Goal: Understand process/instructions: Learn how to perform a task or action

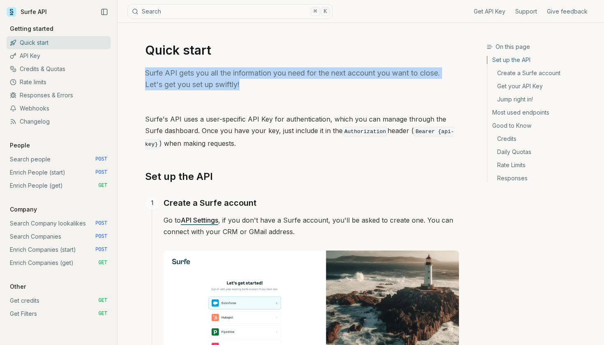
drag, startPoint x: 145, startPoint y: 70, endPoint x: 268, endPoint y: 87, distance: 123.7
click at [268, 87] on p "Surfe API gets you all the information you need for the next account you want t…" at bounding box center [302, 78] width 314 height 23
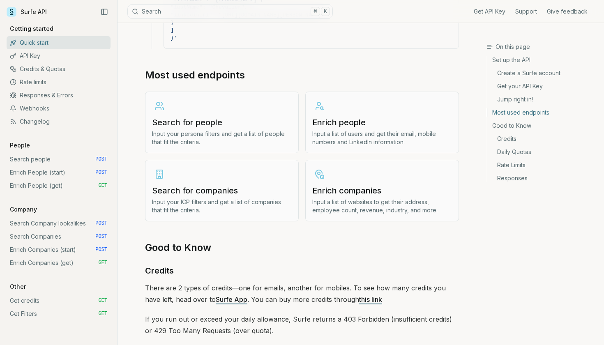
scroll to position [945, 0]
click at [218, 185] on h3 "Search for companies" at bounding box center [222, 191] width 140 height 12
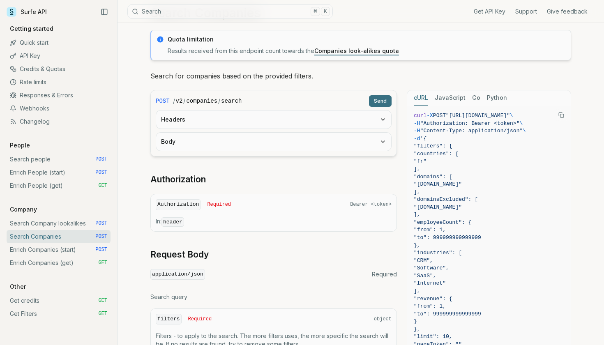
scroll to position [38, 0]
click at [51, 220] on link "Search Company lookalikes POST" at bounding box center [59, 223] width 104 height 13
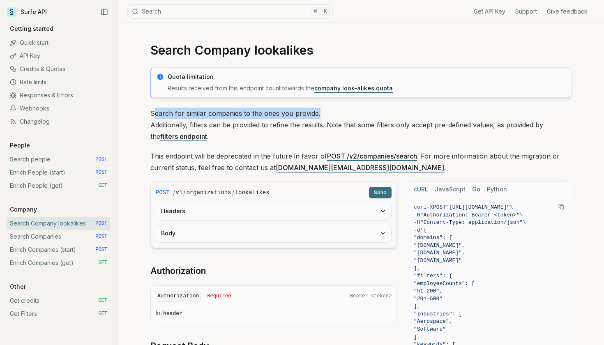
drag, startPoint x: 269, startPoint y: 113, endPoint x: 409, endPoint y: 117, distance: 140.2
click at [409, 117] on p "Search for similar companies to the ones you provide. Additionally, filters can…" at bounding box center [360, 125] width 421 height 35
click at [322, 115] on p "Search for similar companies to the ones you provide. Additionally, filters can…" at bounding box center [360, 125] width 421 height 35
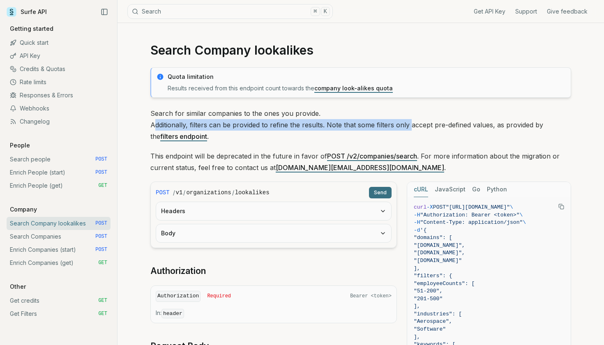
drag, startPoint x: 155, startPoint y: 124, endPoint x: 463, endPoint y: 134, distance: 308.5
click at [458, 129] on p "Search for similar companies to the ones you provide. Additionally, filters can…" at bounding box center [360, 125] width 421 height 35
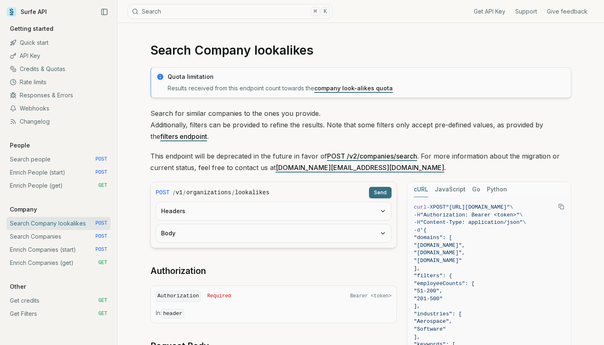
click at [373, 116] on p "Search for similar companies to the ones you provide. Additionally, filters can…" at bounding box center [360, 125] width 421 height 35
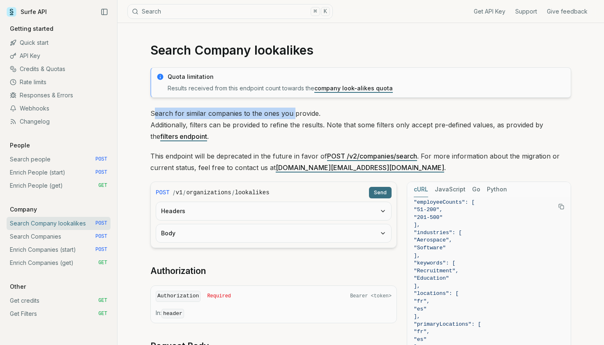
drag, startPoint x: 153, startPoint y: 110, endPoint x: 413, endPoint y: 132, distance: 260.8
click at [413, 132] on p "Search for similar companies to the ones you provide. Additionally, filters can…" at bounding box center [360, 125] width 421 height 35
click at [367, 124] on p "Search for similar companies to the ones you provide. Additionally, filters can…" at bounding box center [360, 125] width 421 height 35
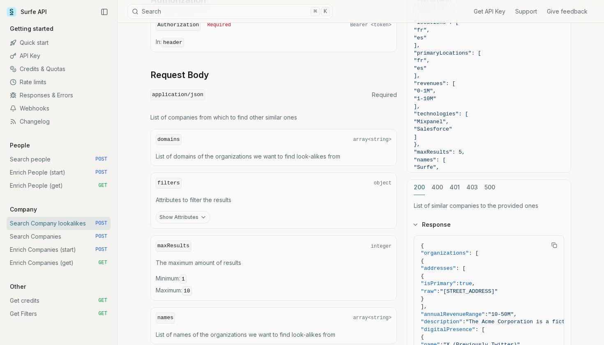
scroll to position [227, 0]
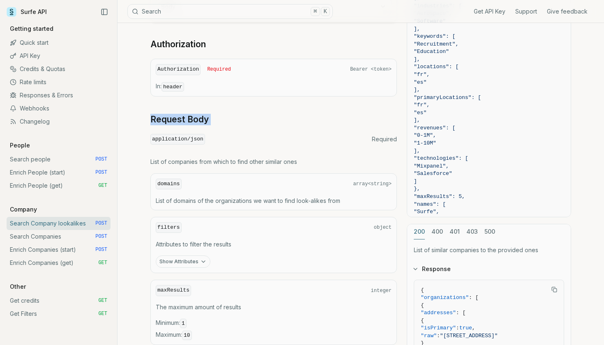
drag, startPoint x: 146, startPoint y: 116, endPoint x: 234, endPoint y: 116, distance: 87.6
click at [234, 116] on article "Search Company lookalikes Quota limitation Results received from this endpoint …" at bounding box center [361, 208] width 460 height 824
click at [287, 126] on div "POST / v1 / organizations / lookalikes Send Headers Body Authorization Authoriz…" at bounding box center [273, 172] width 247 height 434
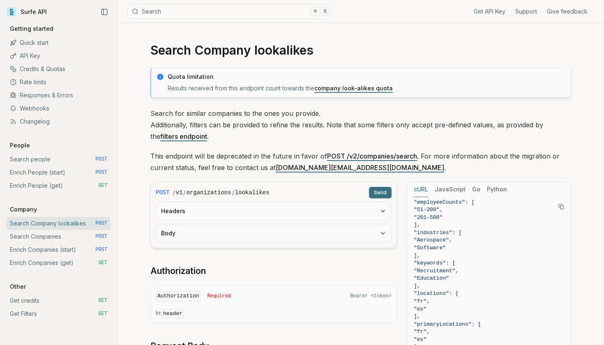
scroll to position [0, 0]
click at [30, 57] on link "API Key" at bounding box center [59, 55] width 104 height 13
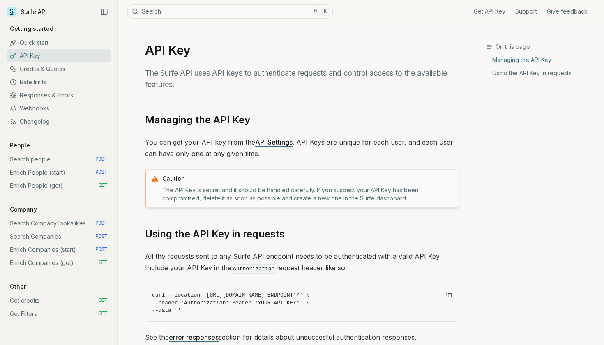
click at [264, 143] on link "API Settings" at bounding box center [273, 142] width 37 height 8
drag, startPoint x: 145, startPoint y: 119, endPoint x: 221, endPoint y: 119, distance: 76.5
click at [222, 119] on article "API Key The Surfe API uses API keys to authenticate requests and control access…" at bounding box center [302, 215] width 354 height 384
click at [325, 105] on article "API Key The Surfe API uses API keys to authenticate requests and control access…" at bounding box center [302, 215] width 354 height 384
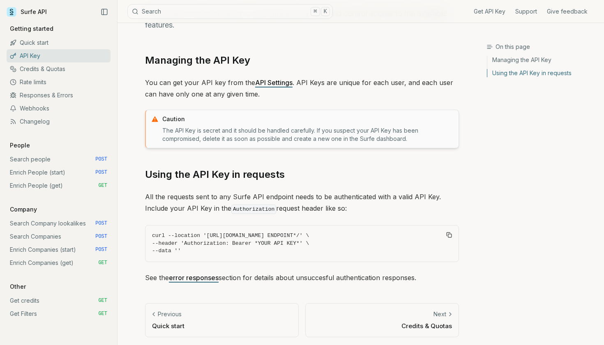
scroll to position [59, 0]
click at [55, 221] on link "Search Company lookalikes POST" at bounding box center [59, 223] width 104 height 13
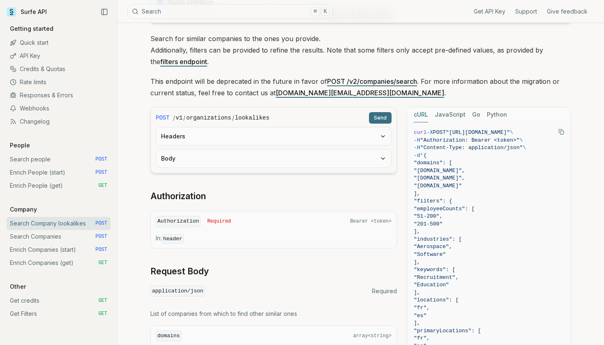
scroll to position [76, 0]
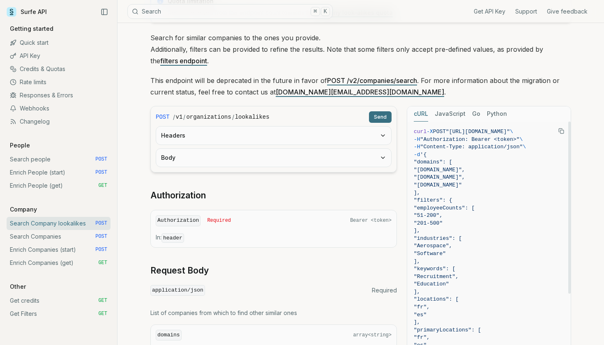
click at [500, 117] on button "Python" at bounding box center [497, 113] width 20 height 15
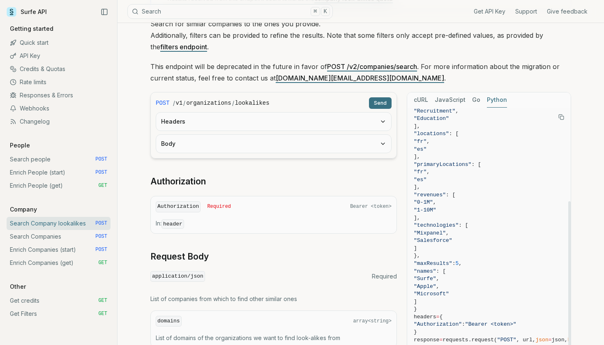
scroll to position [151, 0]
click at [562, 117] on icon "Copy Text" at bounding box center [562, 117] width 6 height 6
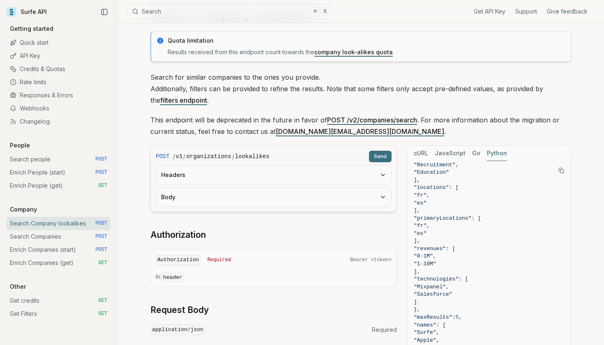
scroll to position [23, 0]
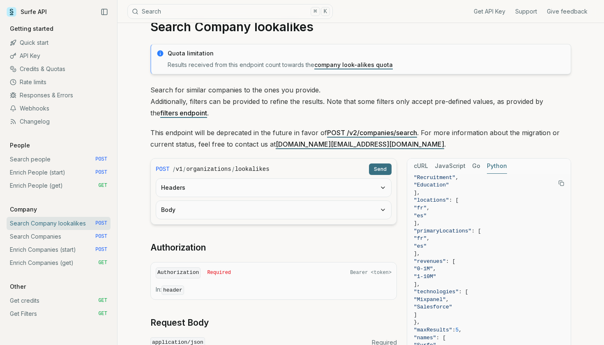
click at [205, 191] on button "Headers" at bounding box center [273, 188] width 235 height 18
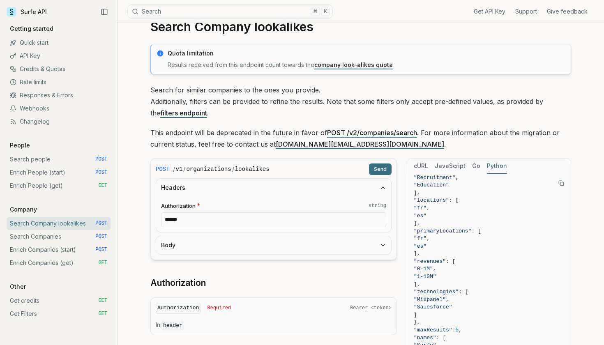
click at [209, 219] on input "******" at bounding box center [273, 220] width 225 height 15
paste input "**********"
click at [197, 220] on input "******" at bounding box center [273, 220] width 225 height 15
paste input "**********"
click at [382, 173] on button "Send" at bounding box center [380, 170] width 23 height 12
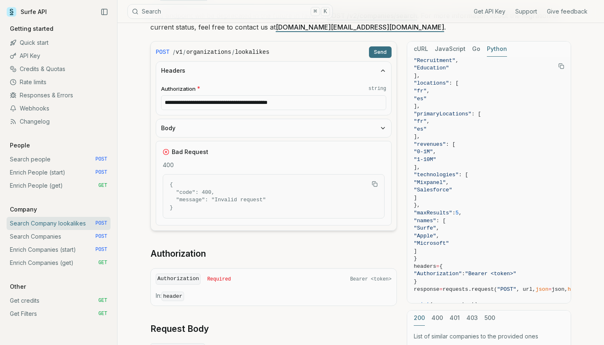
scroll to position [141, 0]
drag, startPoint x: 198, startPoint y: 203, endPoint x: 273, endPoint y: 203, distance: 74.8
click at [273, 204] on span "}" at bounding box center [274, 208] width 208 height 8
click at [181, 101] on input "**********" at bounding box center [273, 102] width 225 height 15
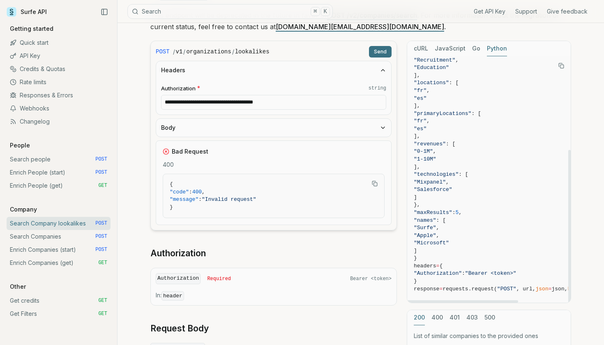
click at [382, 53] on button "Send" at bounding box center [380, 52] width 23 height 12
drag, startPoint x: 213, startPoint y: 201, endPoint x: 282, endPoint y: 201, distance: 68.7
click at [282, 201] on span ""Missing or wrong API key"" at bounding box center [243, 200] width 83 height 6
click at [319, 201] on span ""message" : "Missing or wrong API key"" at bounding box center [274, 200] width 208 height 8
click at [182, 105] on input "**********" at bounding box center [273, 102] width 225 height 15
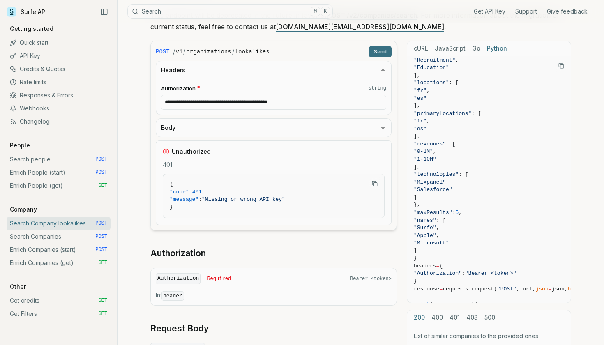
type input "**********"
click at [381, 52] on button "Send" at bounding box center [380, 52] width 23 height 12
click at [300, 121] on button "Body" at bounding box center [273, 128] width 235 height 18
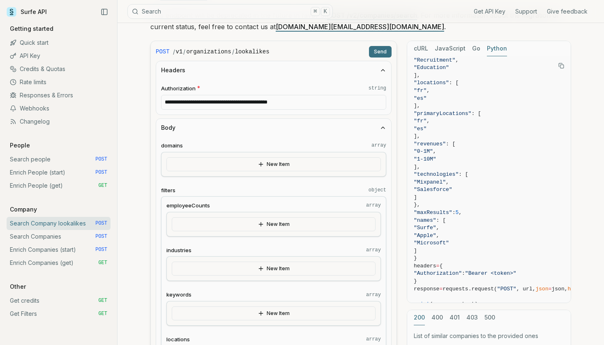
click at [294, 130] on button "Body" at bounding box center [273, 128] width 235 height 18
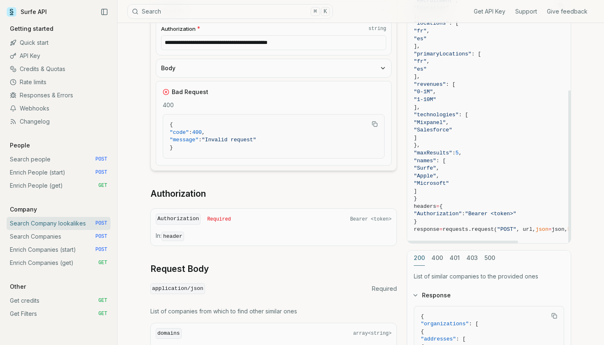
scroll to position [201, 0]
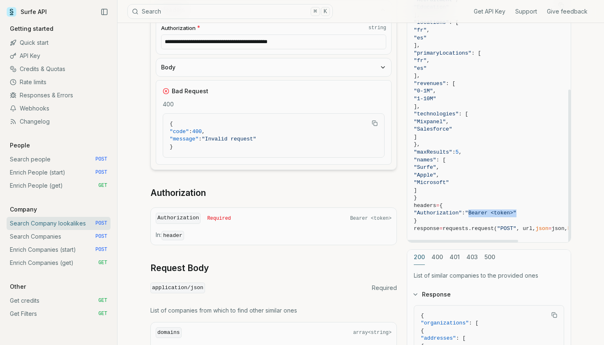
drag, startPoint x: 479, startPoint y: 202, endPoint x: 542, endPoint y: 202, distance: 63.3
click at [542, 210] on span ""Authorization" : "Bearer <token>"" at bounding box center [516, 214] width 205 height 8
drag, startPoint x: 414, startPoint y: 196, endPoint x: 414, endPoint y: 207, distance: 11.1
click at [414, 207] on code "import requests url = "[URL][DOMAIN_NAME]" json = { "domains" : [ "[DOMAIN_NAME…" at bounding box center [516, 49] width 205 height 397
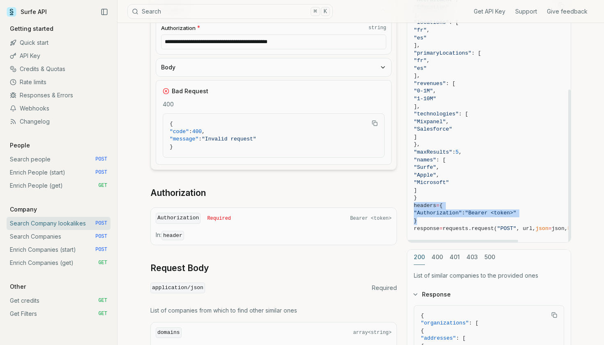
copy code "headers = { "Authorization" : "Bearer <token>" }"
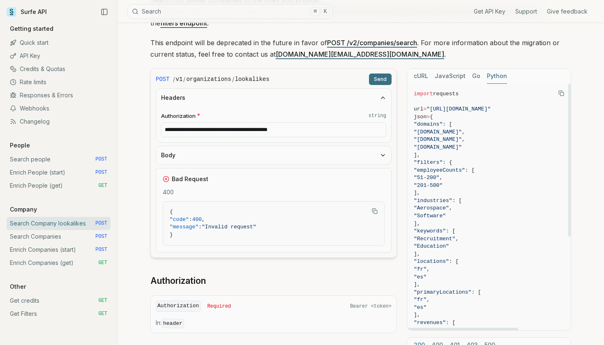
scroll to position [113, 0]
drag, startPoint x: 422, startPoint y: 162, endPoint x: 445, endPoint y: 193, distance: 39.1
click at [445, 193] on code "import requests url = "[URL][DOMAIN_NAME]" json = { "domains" : [ "[DOMAIN_NAME…" at bounding box center [516, 289] width 205 height 397
copy code ""filters" : { "employeeCounts" : [ "51-200" , "201-500" ],"
